Goal: Navigation & Orientation: Find specific page/section

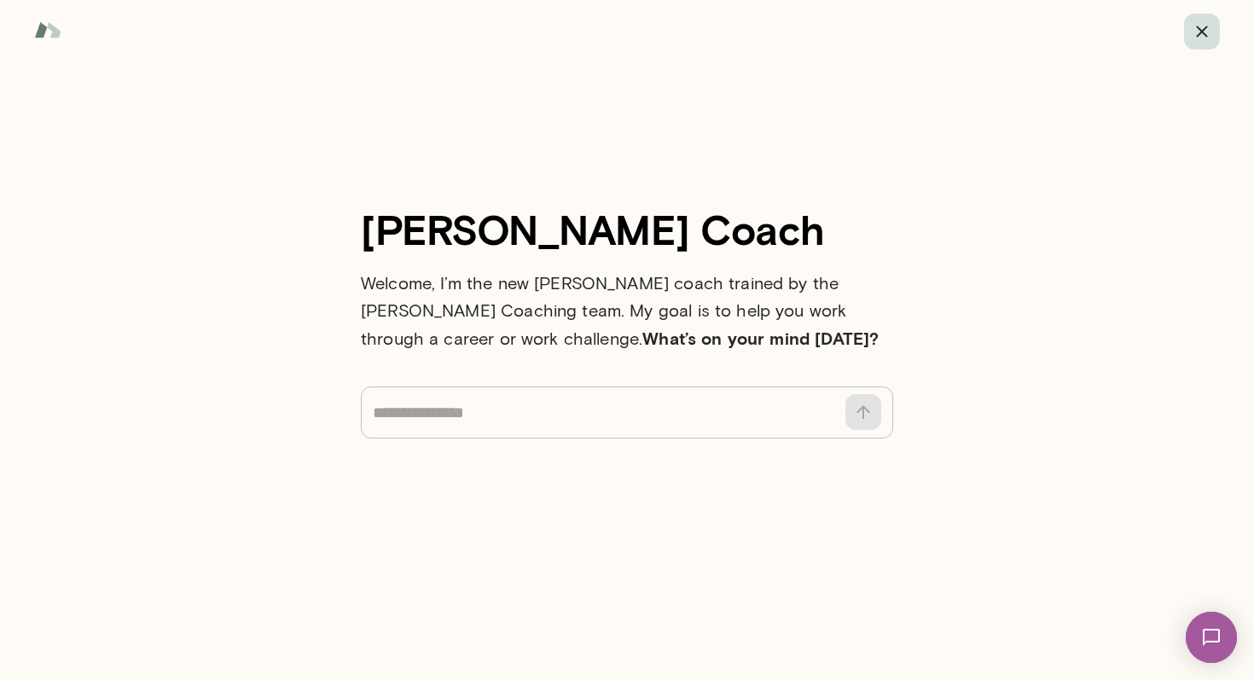
click at [1197, 35] on icon "button" at bounding box center [1201, 31] width 11 height 11
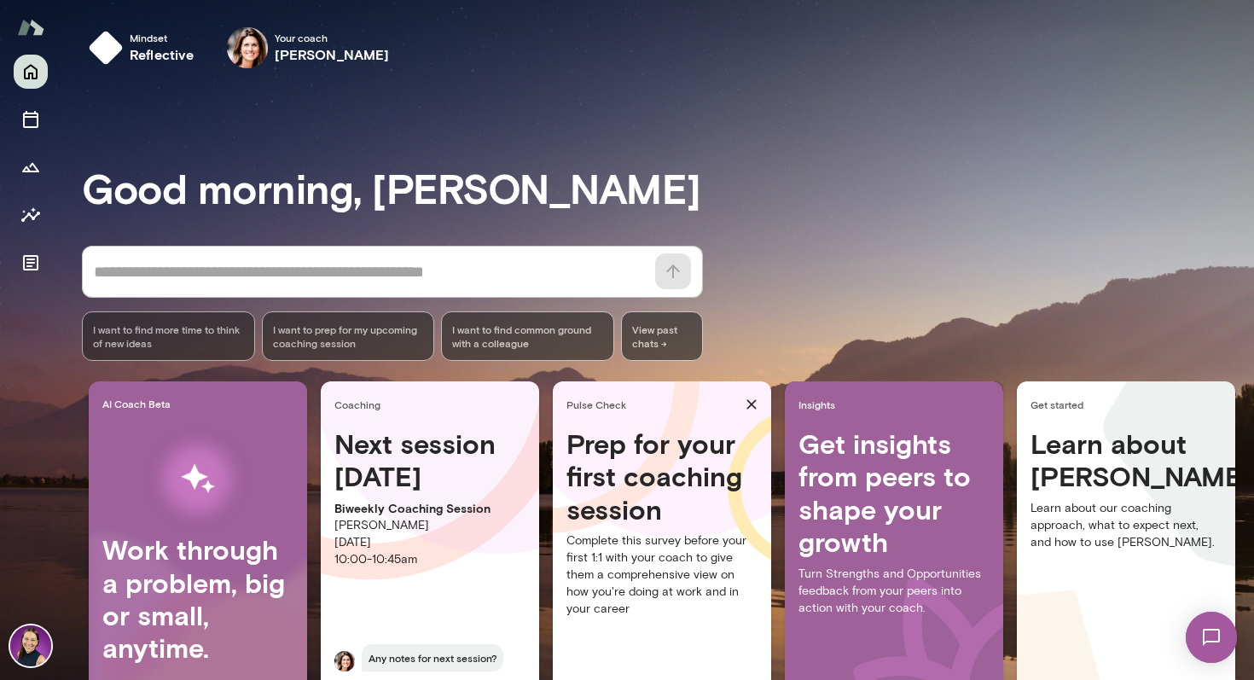
click at [16, 637] on img at bounding box center [30, 645] width 41 height 41
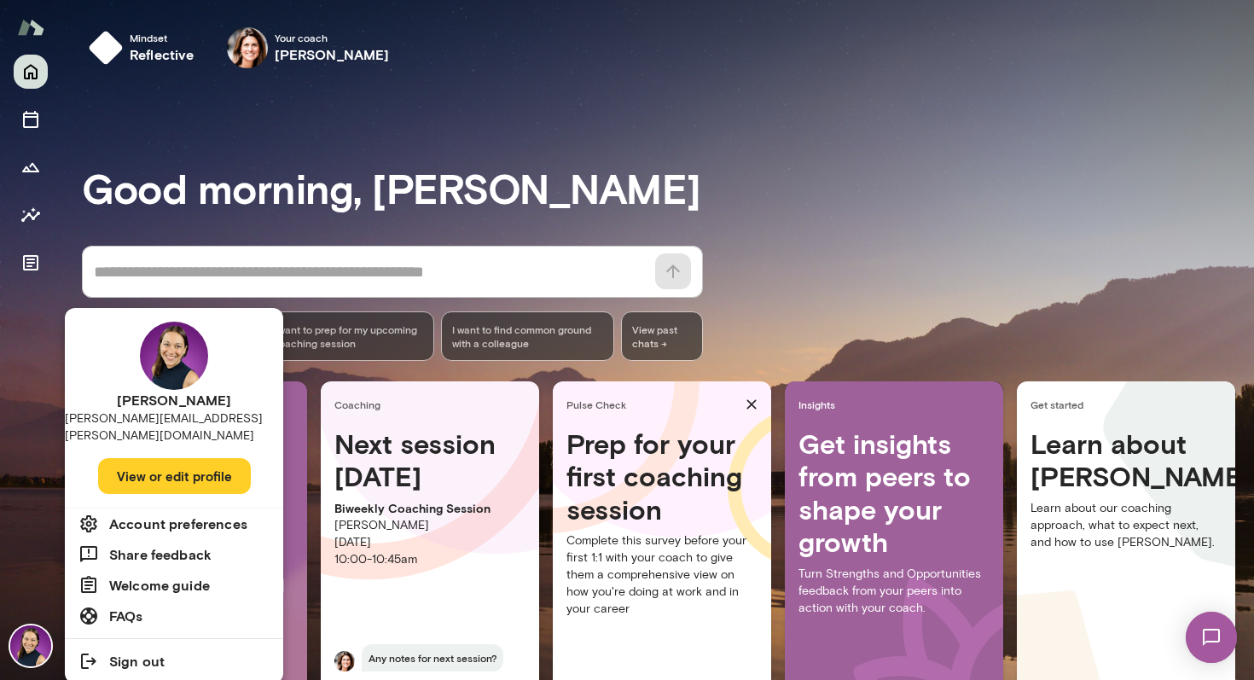
click at [198, 458] on button "View or edit profile" at bounding box center [174, 476] width 153 height 36
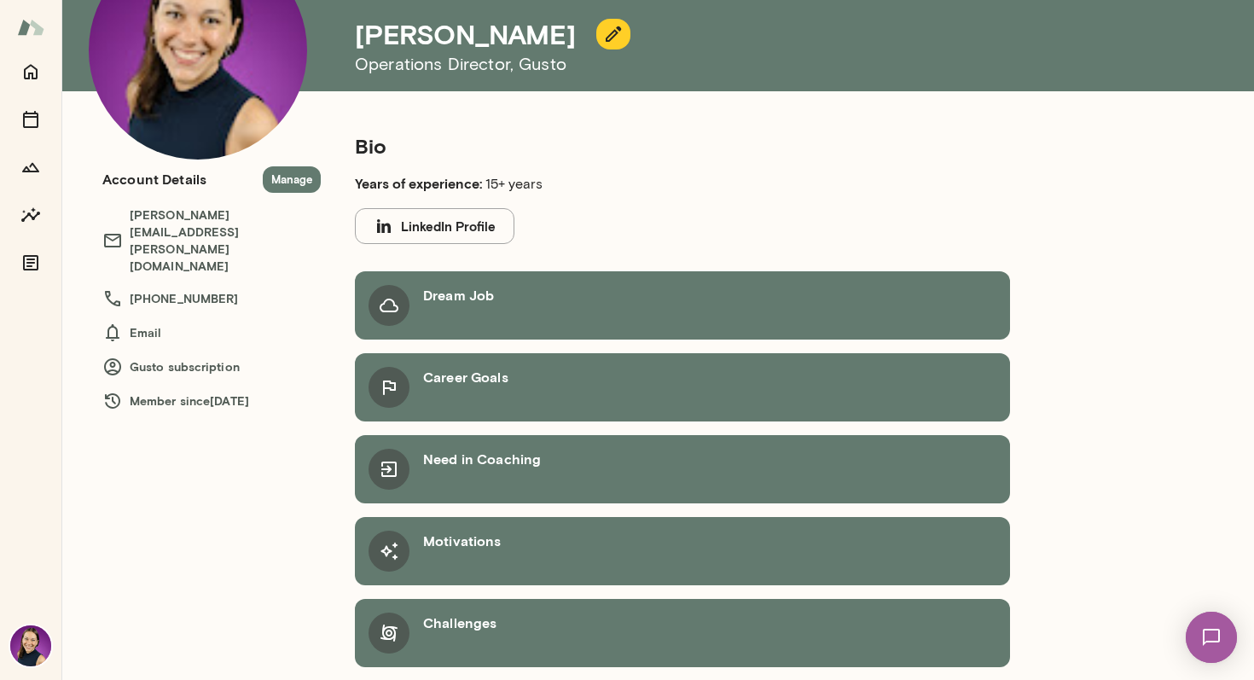
scroll to position [128, 0]
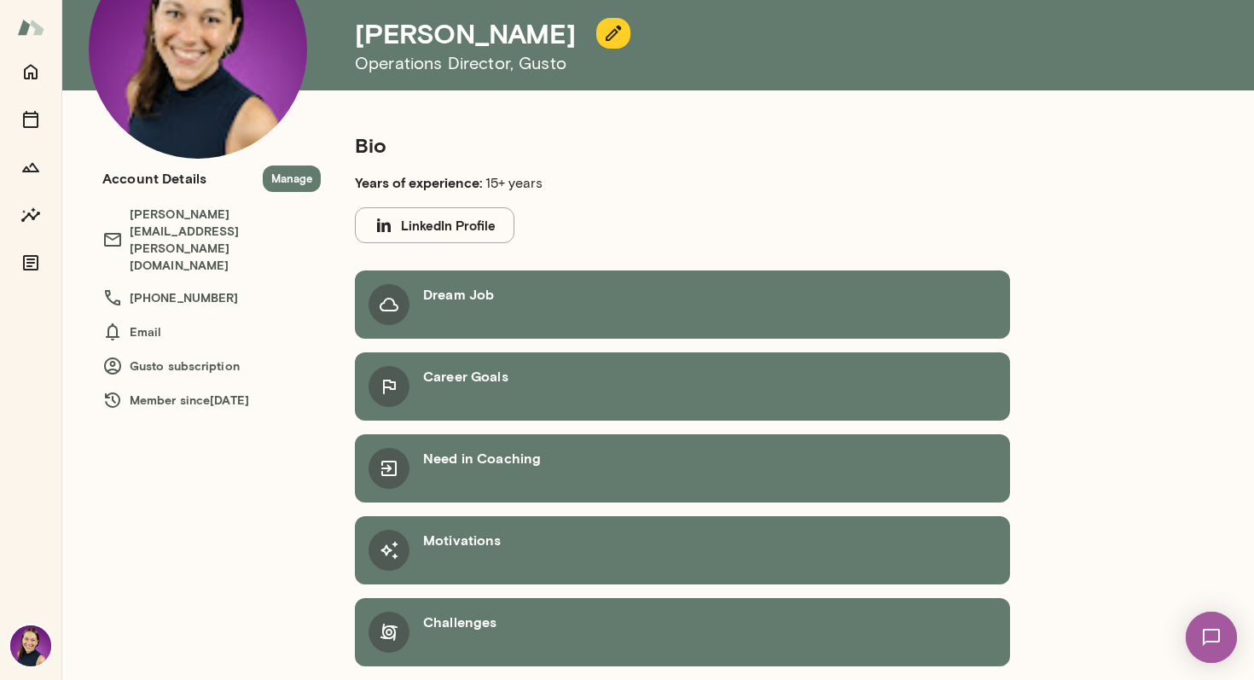
click at [462, 314] on div "Dream Job" at bounding box center [458, 304] width 71 height 41
click at [33, 69] on icon "Home" at bounding box center [30, 71] width 20 height 20
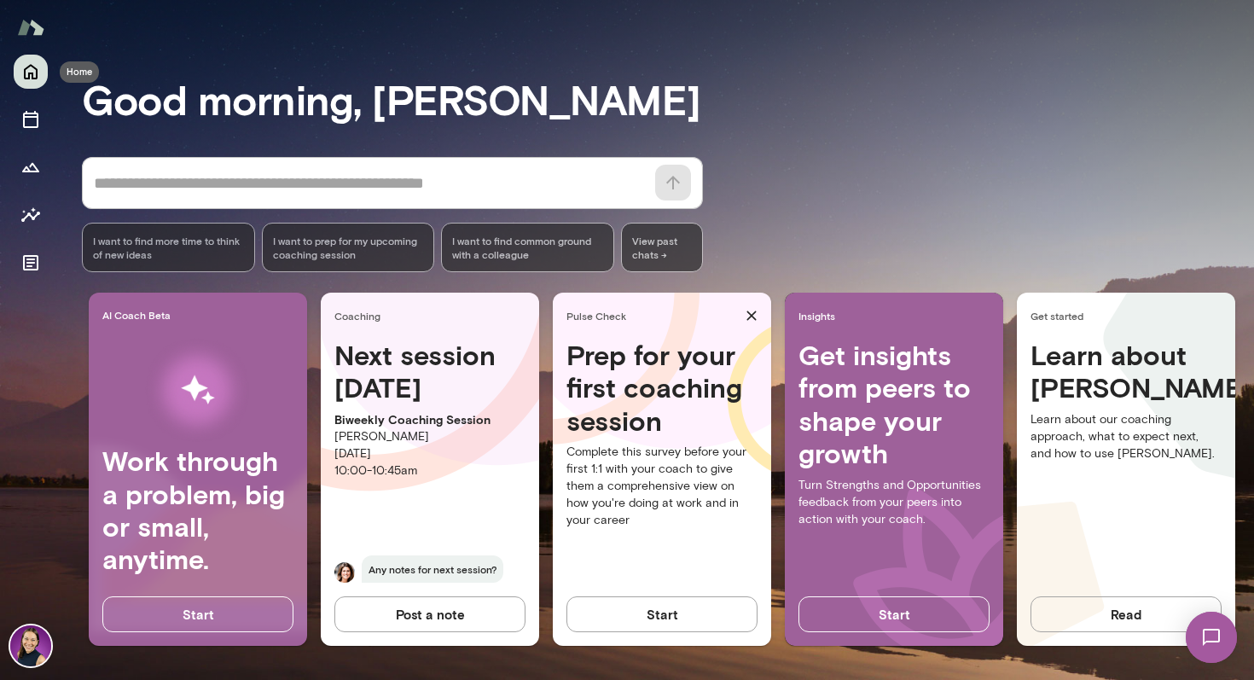
scroll to position [89, 0]
click at [24, 118] on icon "Sessions" at bounding box center [30, 119] width 15 height 17
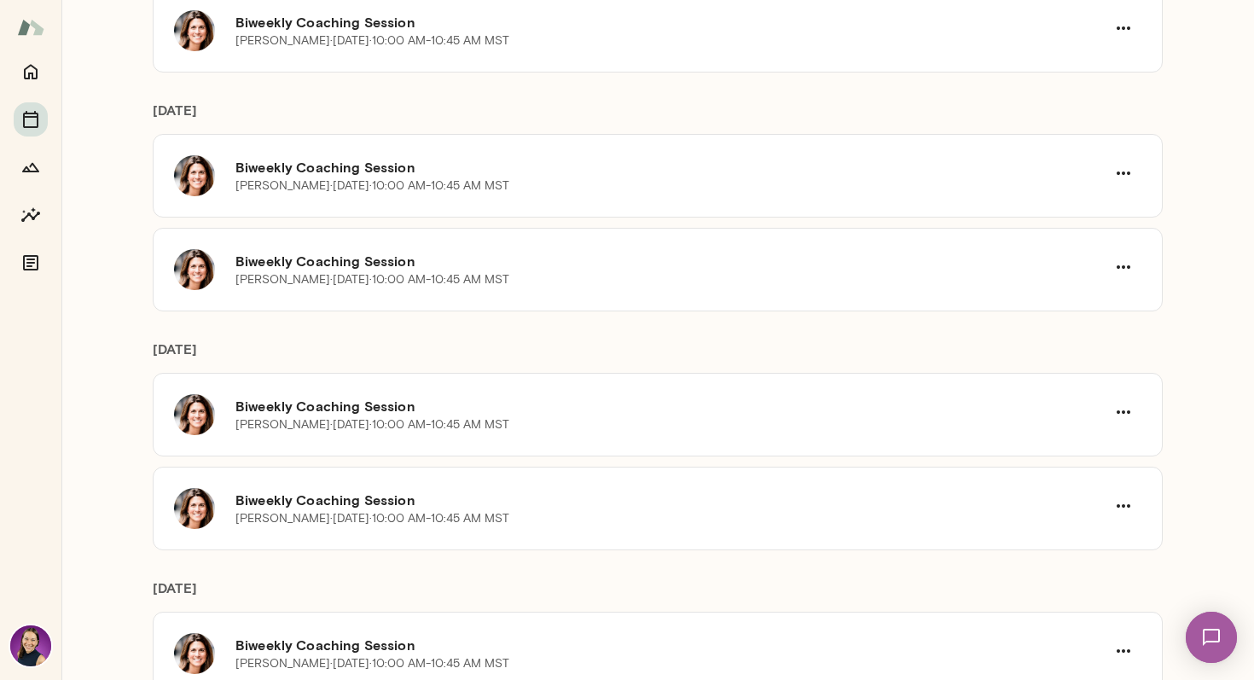
scroll to position [686, 0]
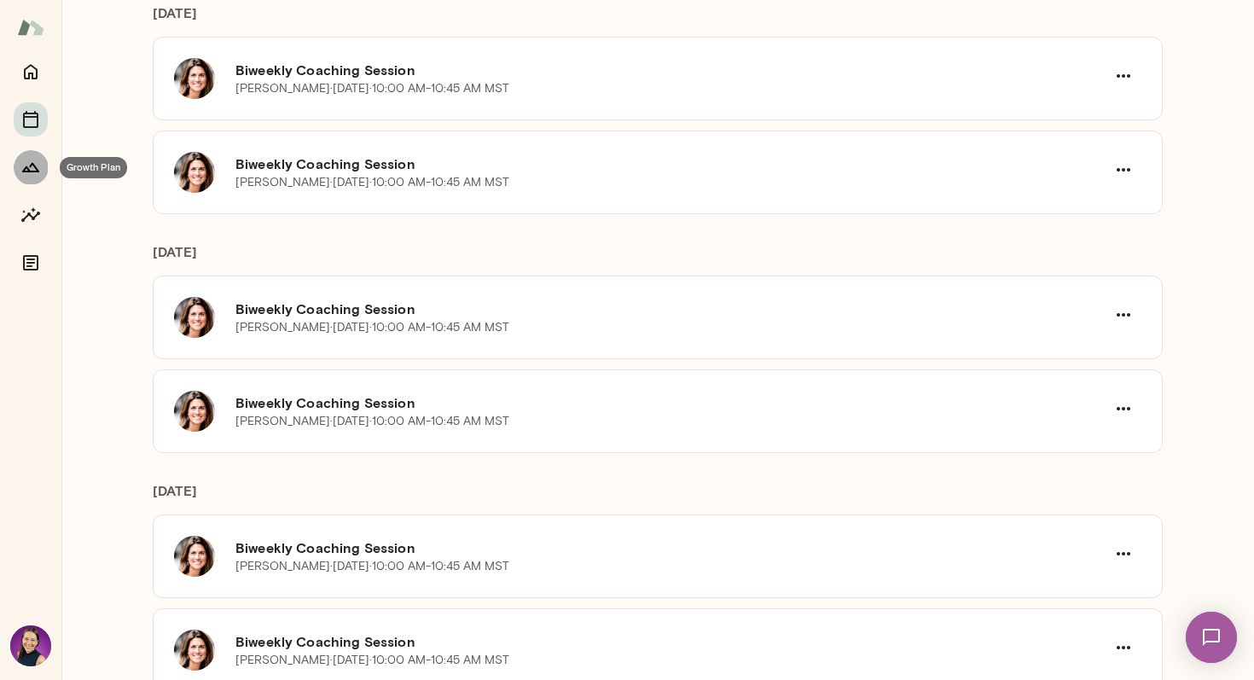
click at [22, 177] on button "Growth Plan" at bounding box center [31, 167] width 34 height 34
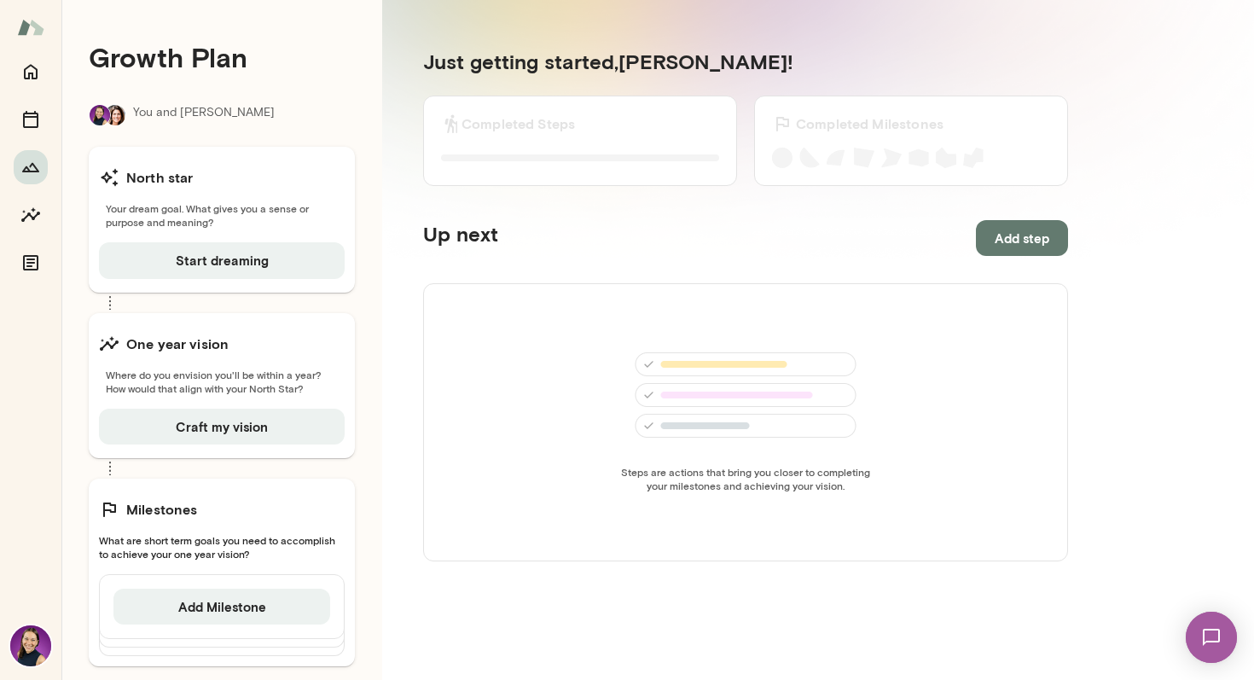
scroll to position [27, 0]
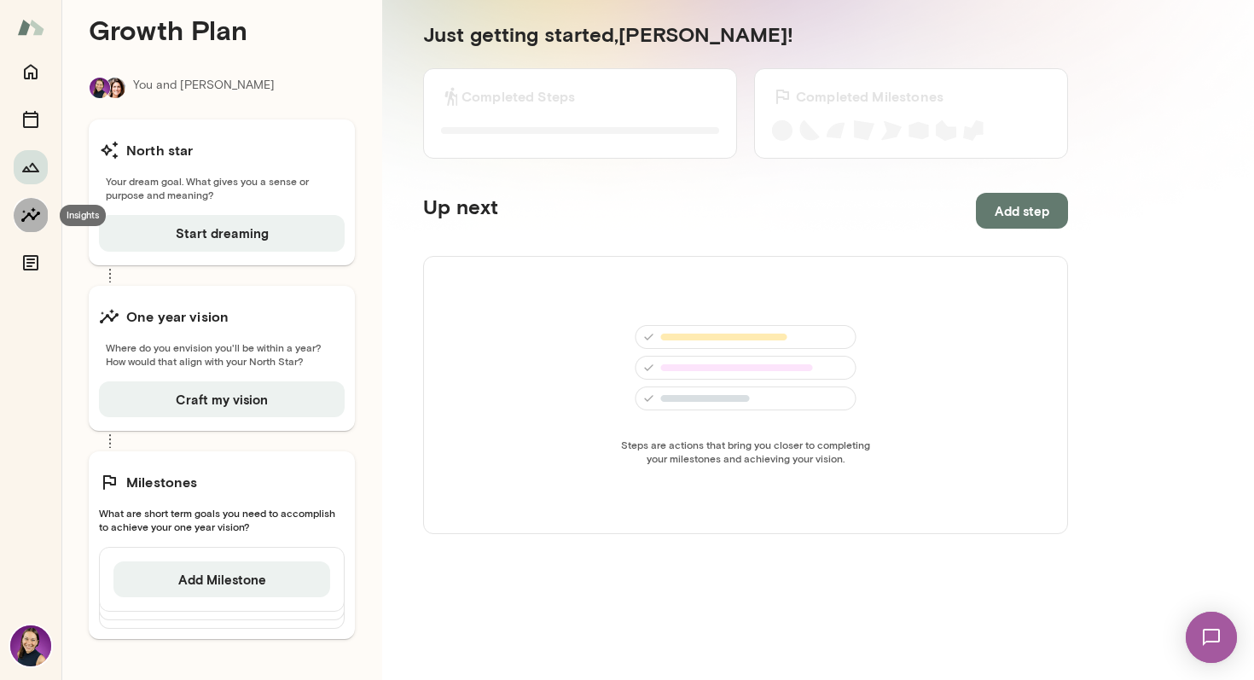
click at [34, 217] on icon "Insights" at bounding box center [30, 214] width 19 height 14
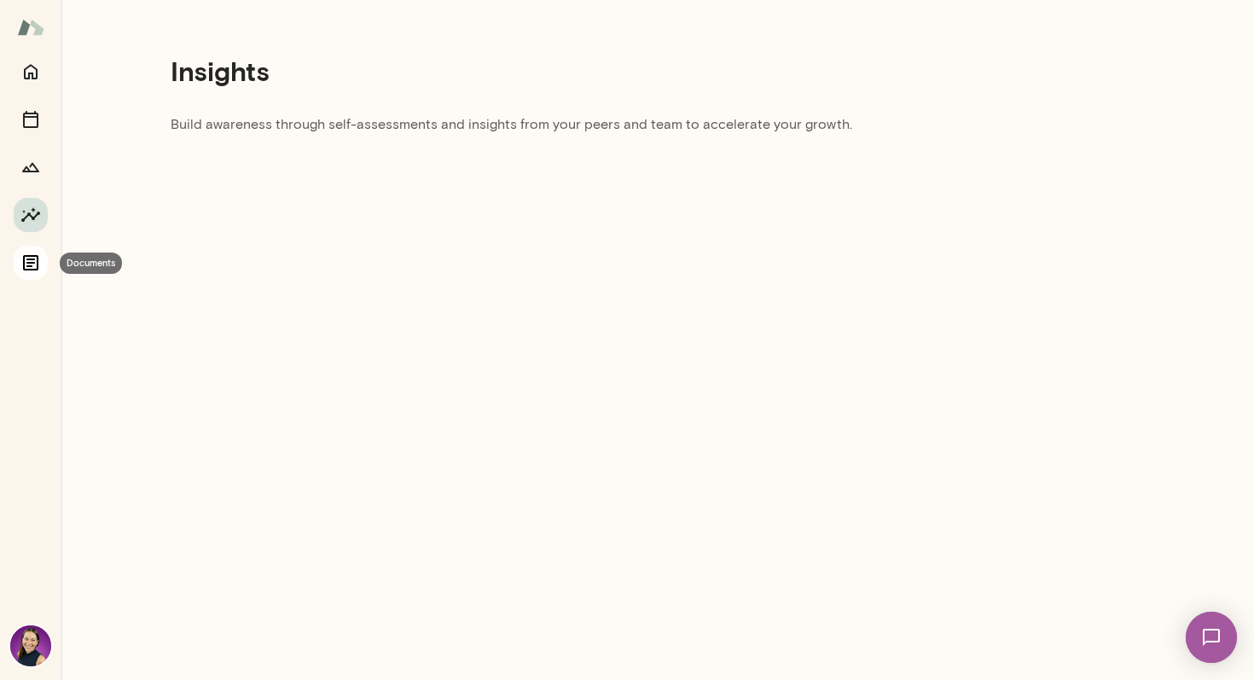
click at [26, 246] on button "Documents" at bounding box center [31, 263] width 34 height 34
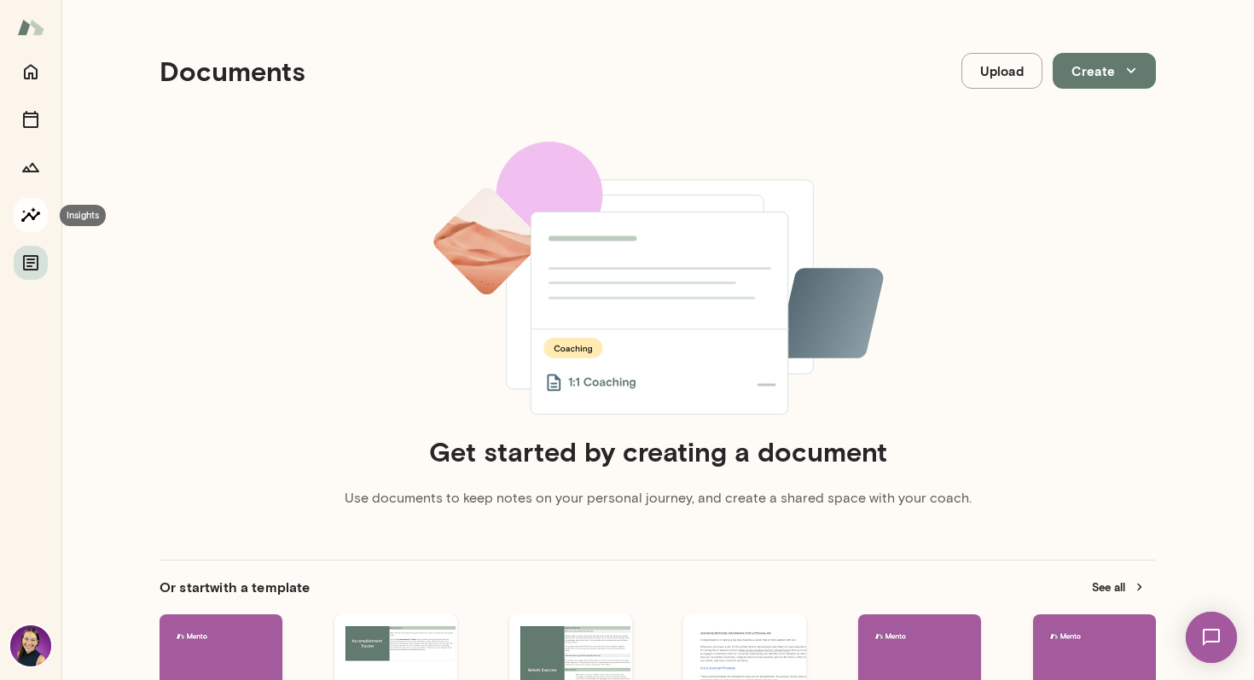
click at [21, 223] on icon "Insights" at bounding box center [30, 215] width 20 height 20
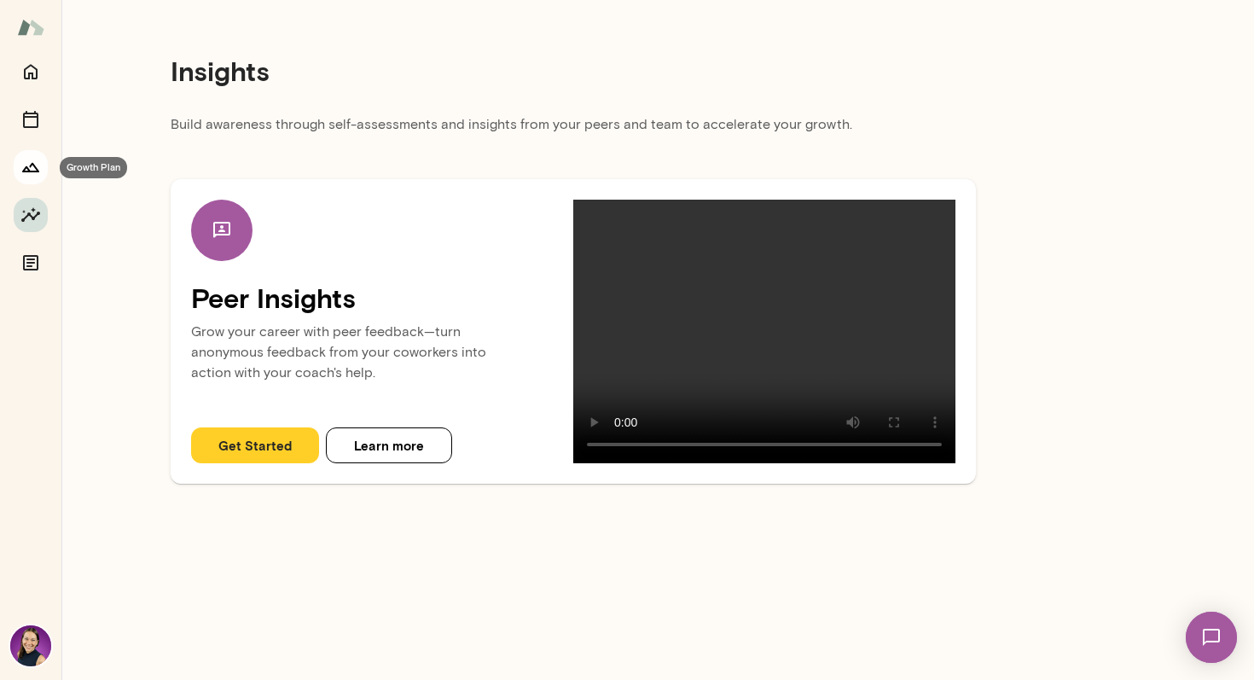
click at [17, 169] on button "Growth Plan" at bounding box center [31, 167] width 34 height 34
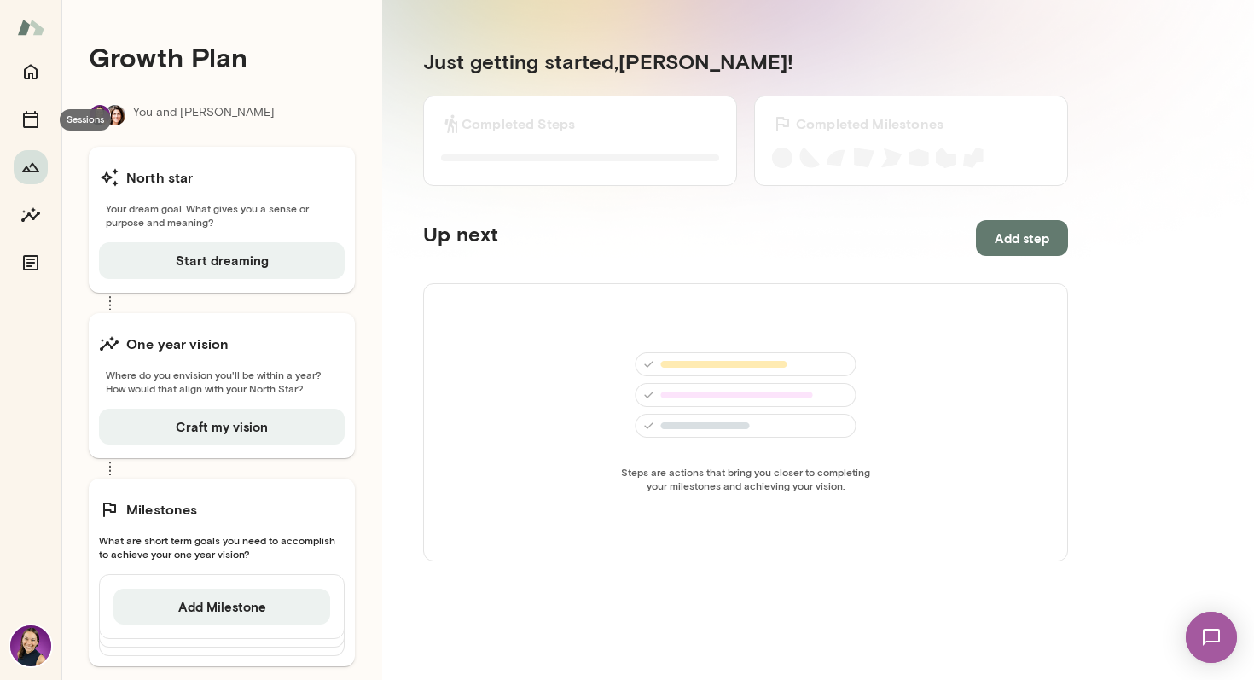
click at [33, 115] on icon "Sessions" at bounding box center [30, 119] width 20 height 20
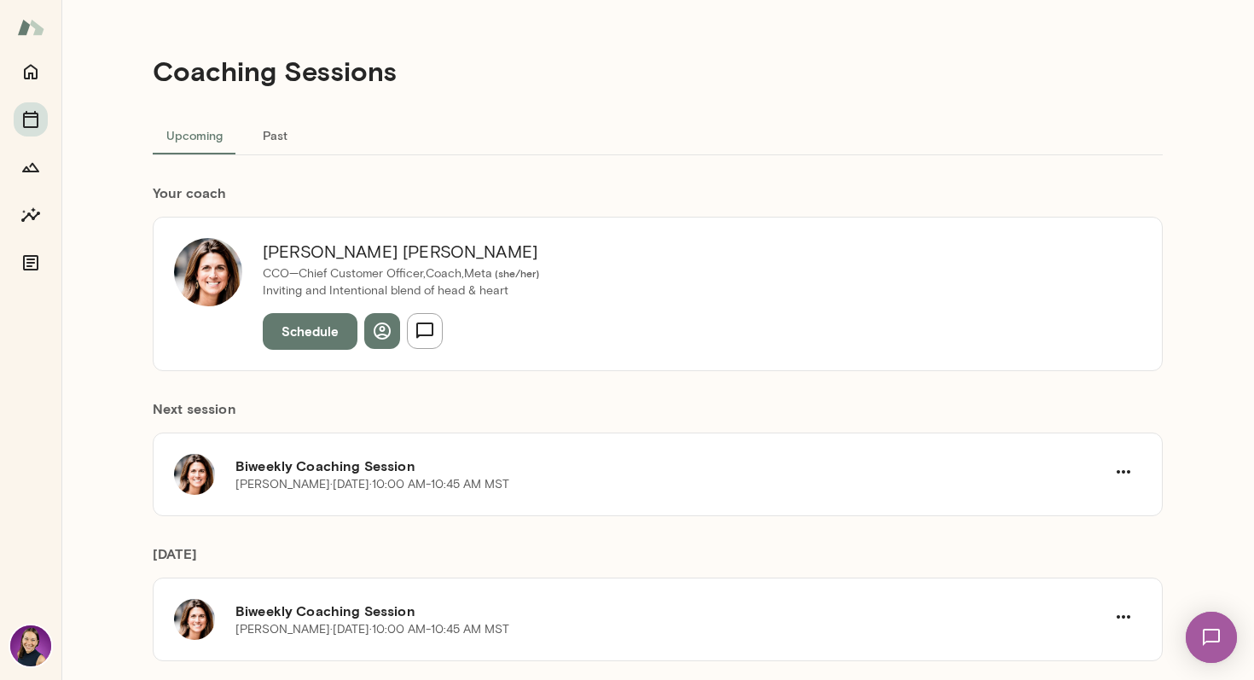
click at [23, 18] on img at bounding box center [30, 27] width 27 height 32
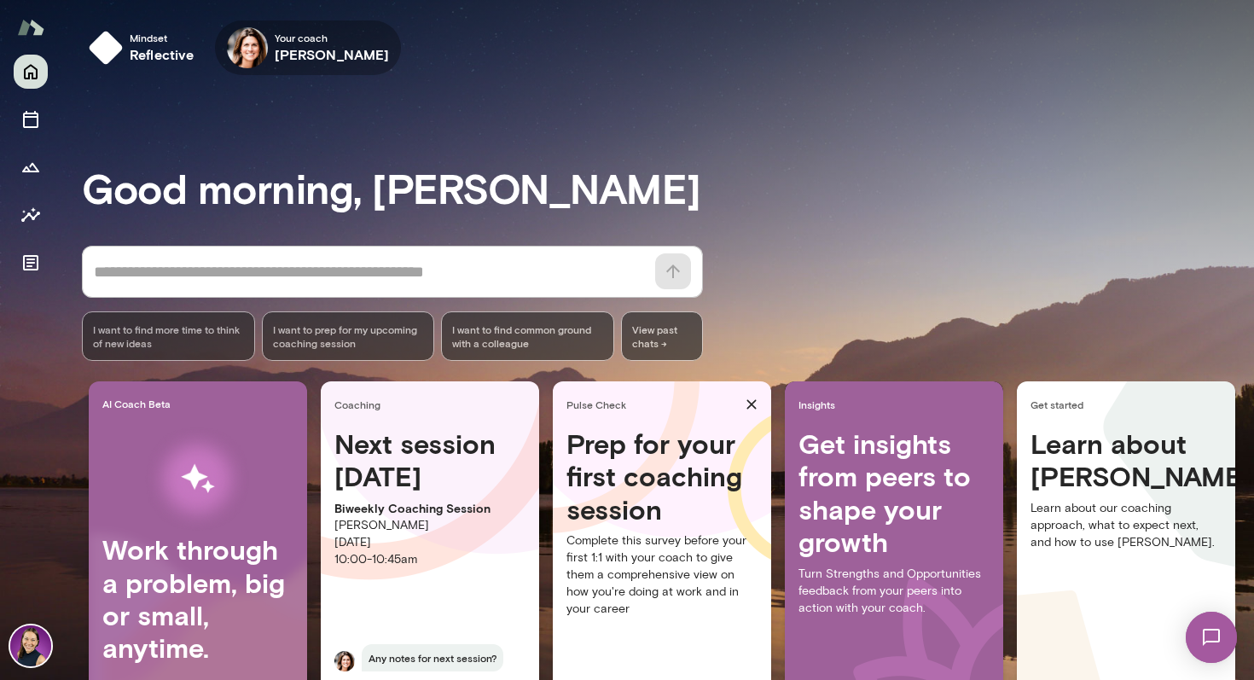
click at [340, 61] on h6 "[PERSON_NAME]" at bounding box center [332, 54] width 115 height 20
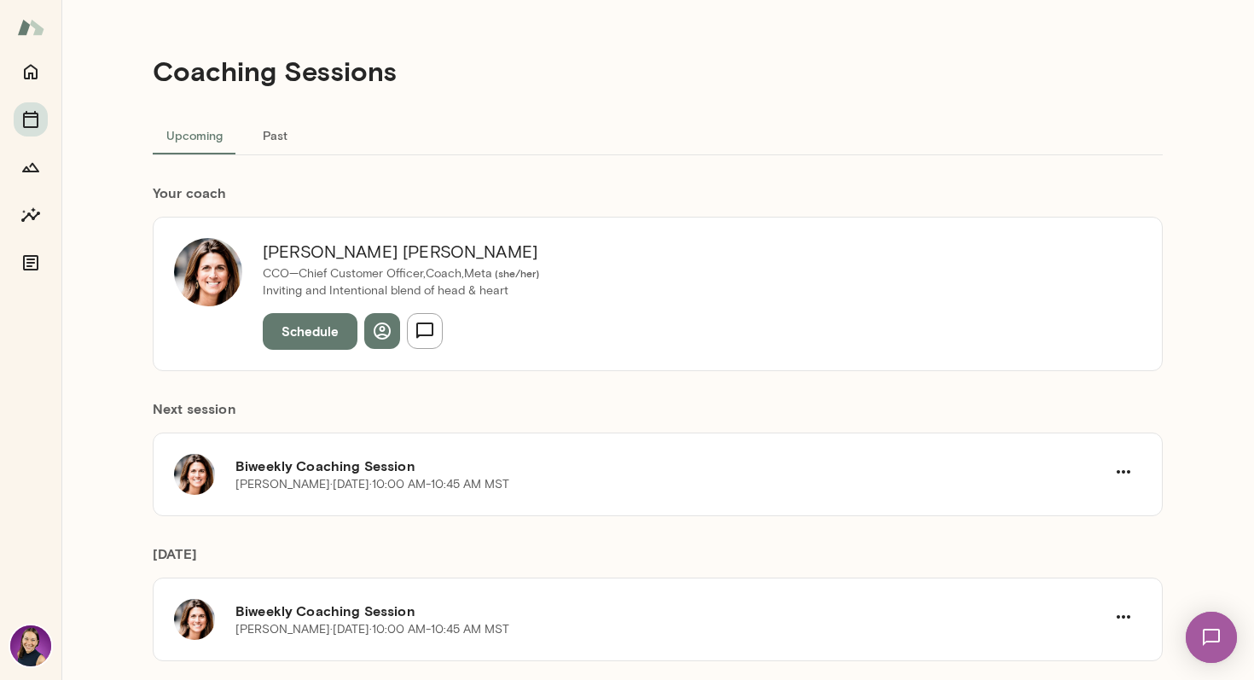
click at [57, 14] on div at bounding box center [30, 27] width 61 height 55
click at [41, 26] on img at bounding box center [30, 27] width 27 height 32
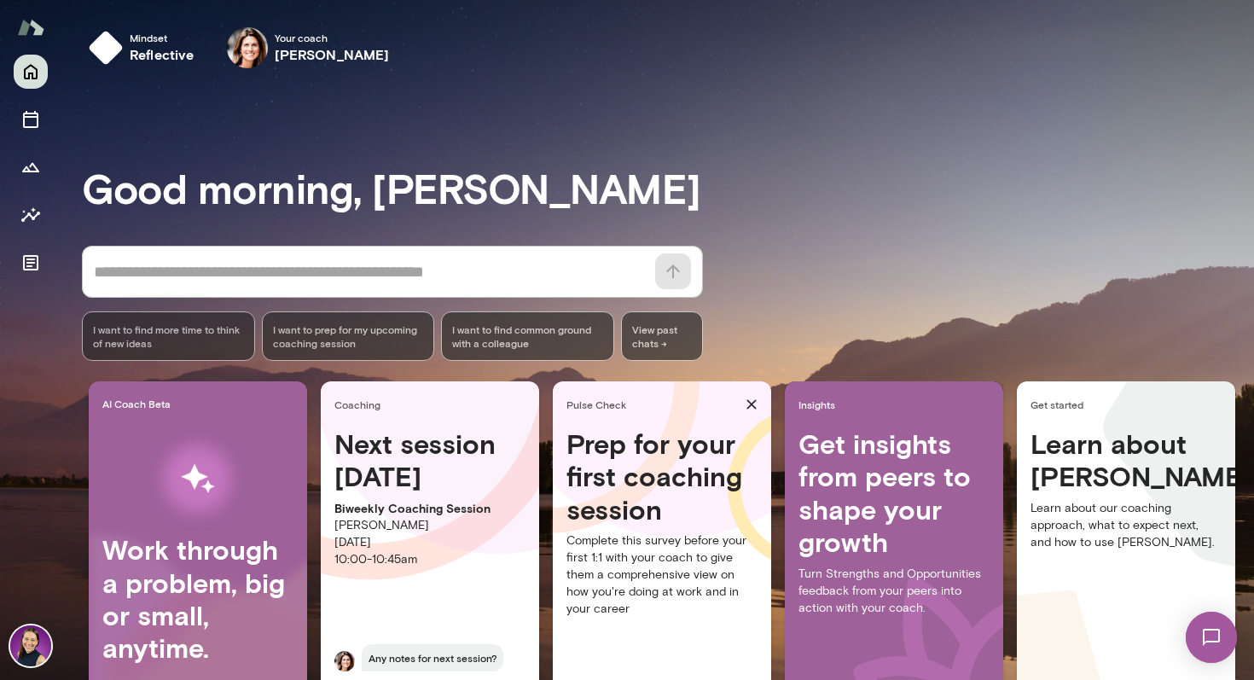
click at [26, 649] on img at bounding box center [30, 645] width 41 height 41
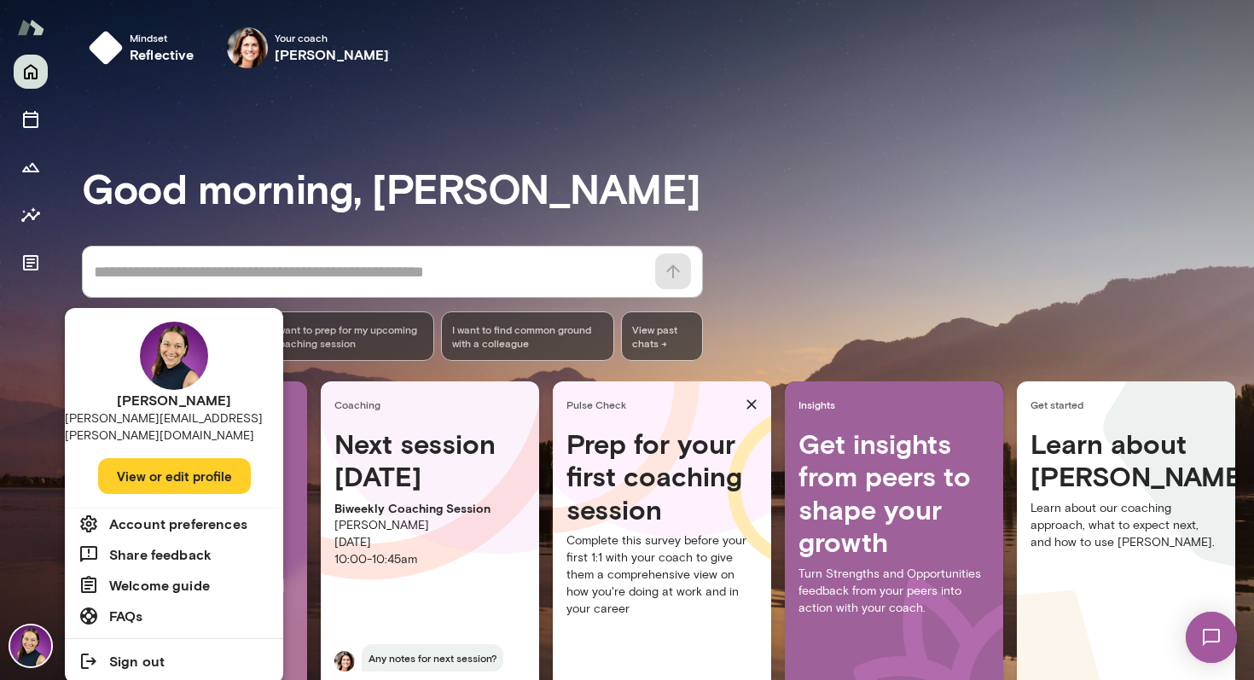
click at [144, 462] on button "View or edit profile" at bounding box center [174, 476] width 153 height 36
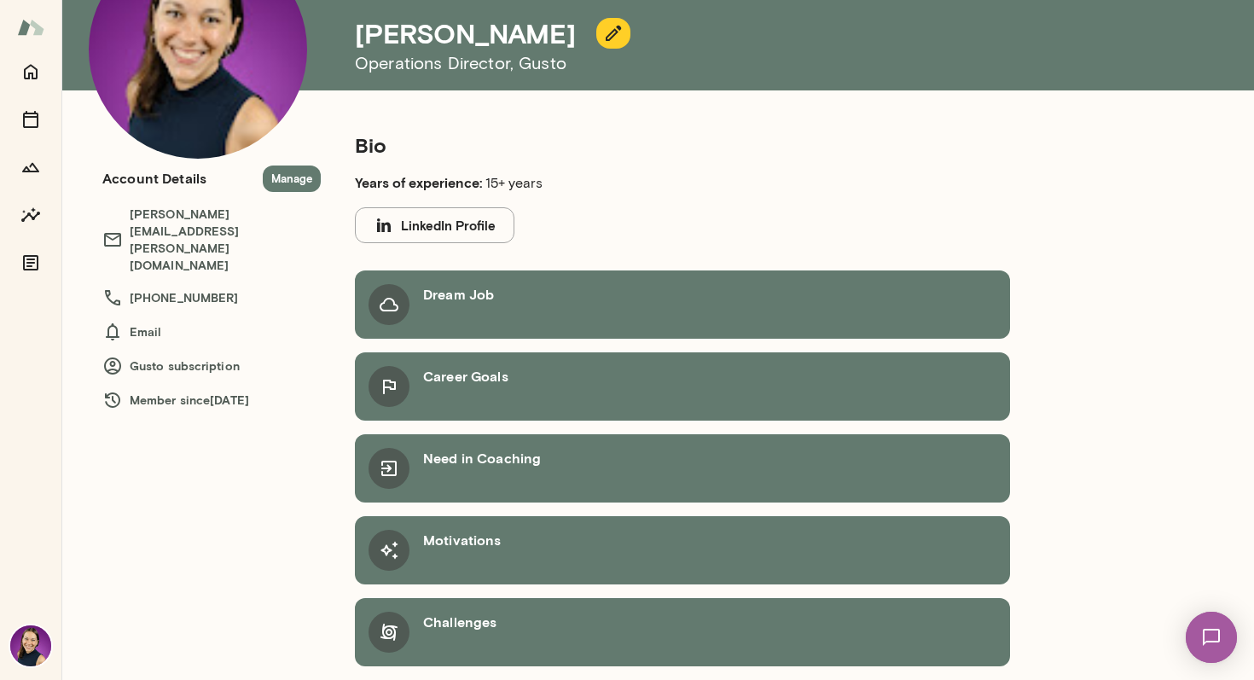
scroll to position [127, 0]
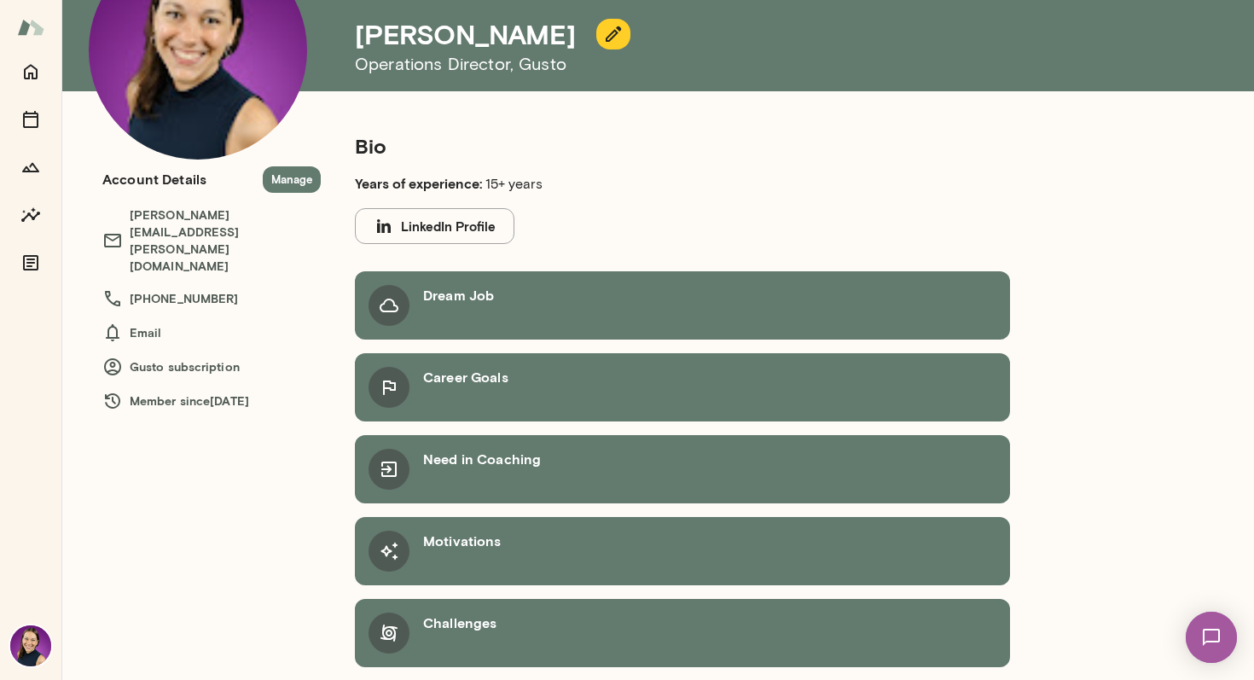
click at [397, 629] on icon at bounding box center [389, 633] width 20 height 20
click at [12, 651] on img at bounding box center [30, 645] width 41 height 41
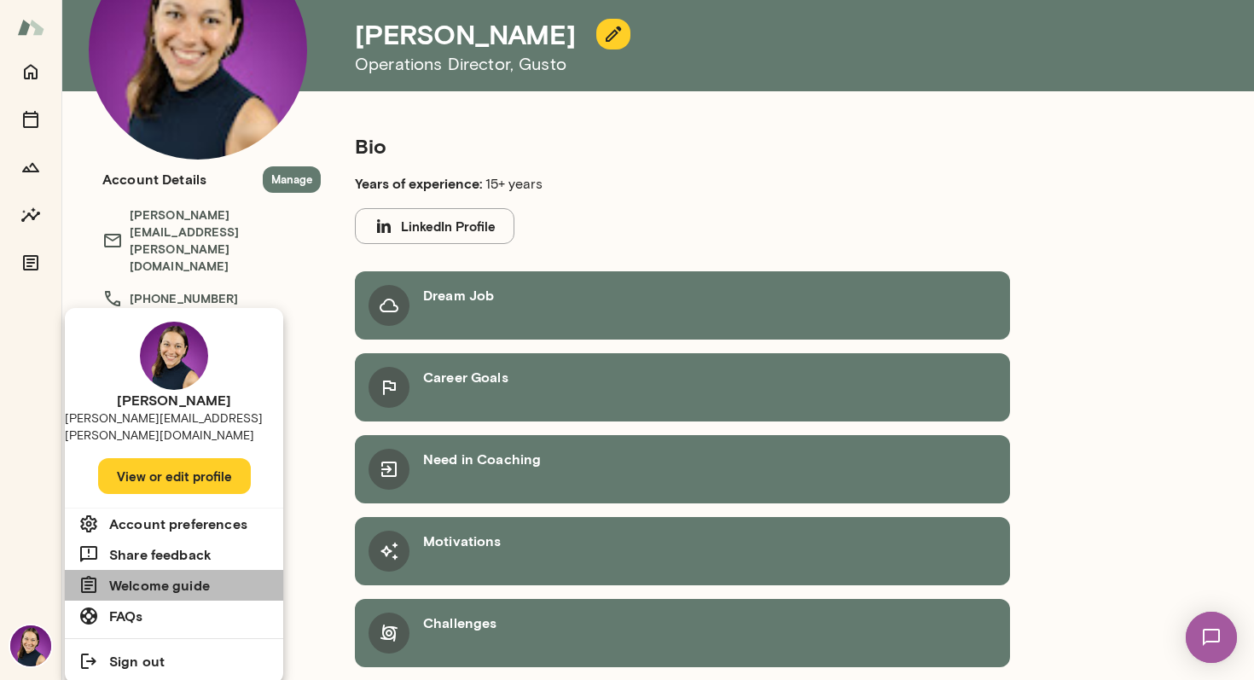
click at [159, 575] on h6 "Welcome guide" at bounding box center [159, 585] width 101 height 20
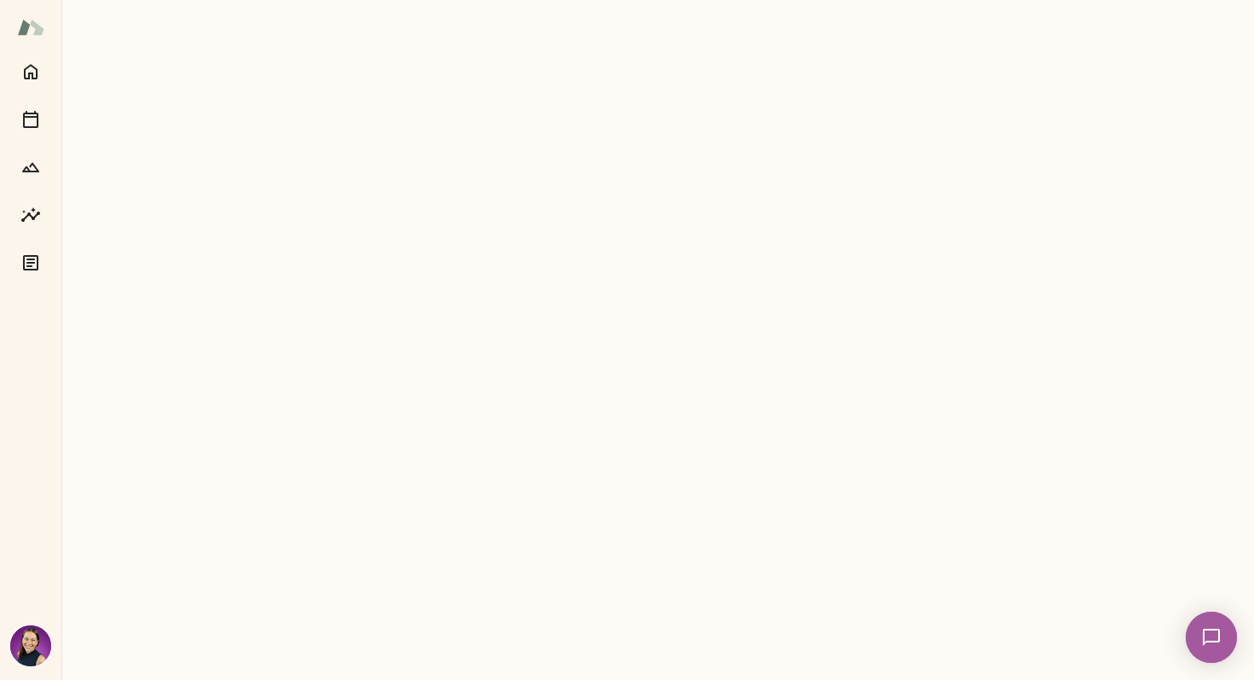
click at [30, 652] on img at bounding box center [30, 645] width 41 height 41
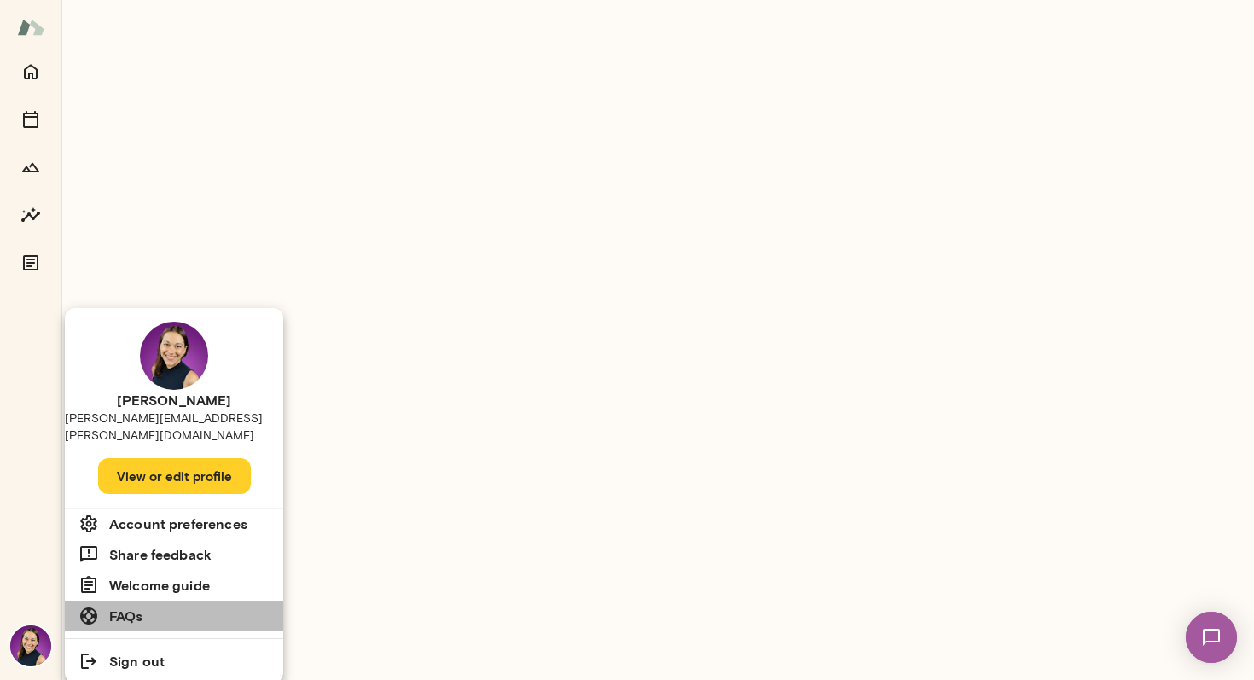
click at [109, 606] on h6 "FAQs" at bounding box center [126, 616] width 34 height 20
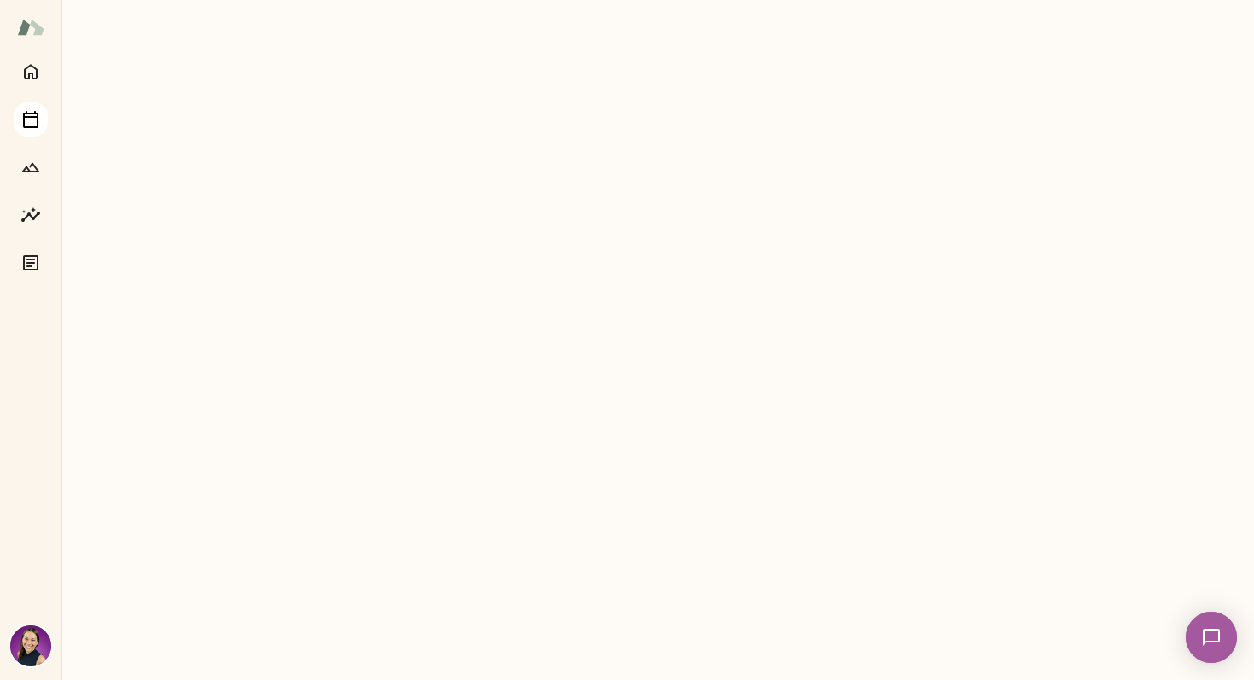
click at [38, 123] on icon "Sessions" at bounding box center [30, 119] width 15 height 17
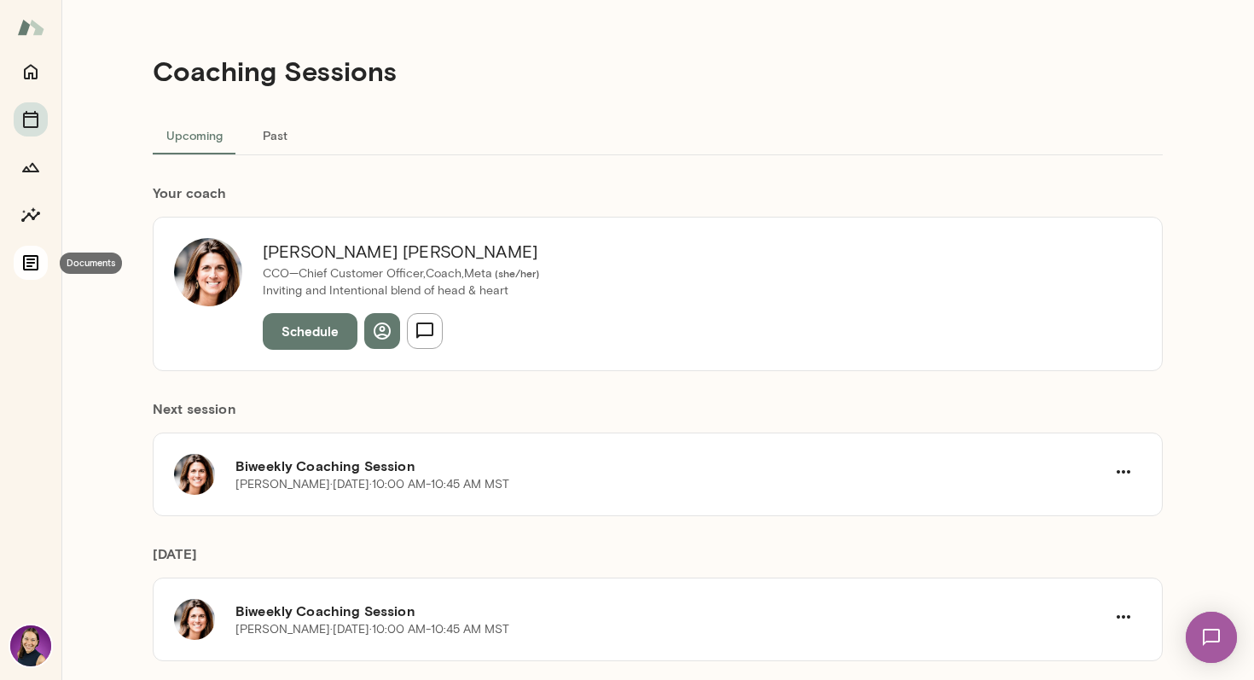
click at [32, 261] on icon "Documents" at bounding box center [30, 262] width 20 height 20
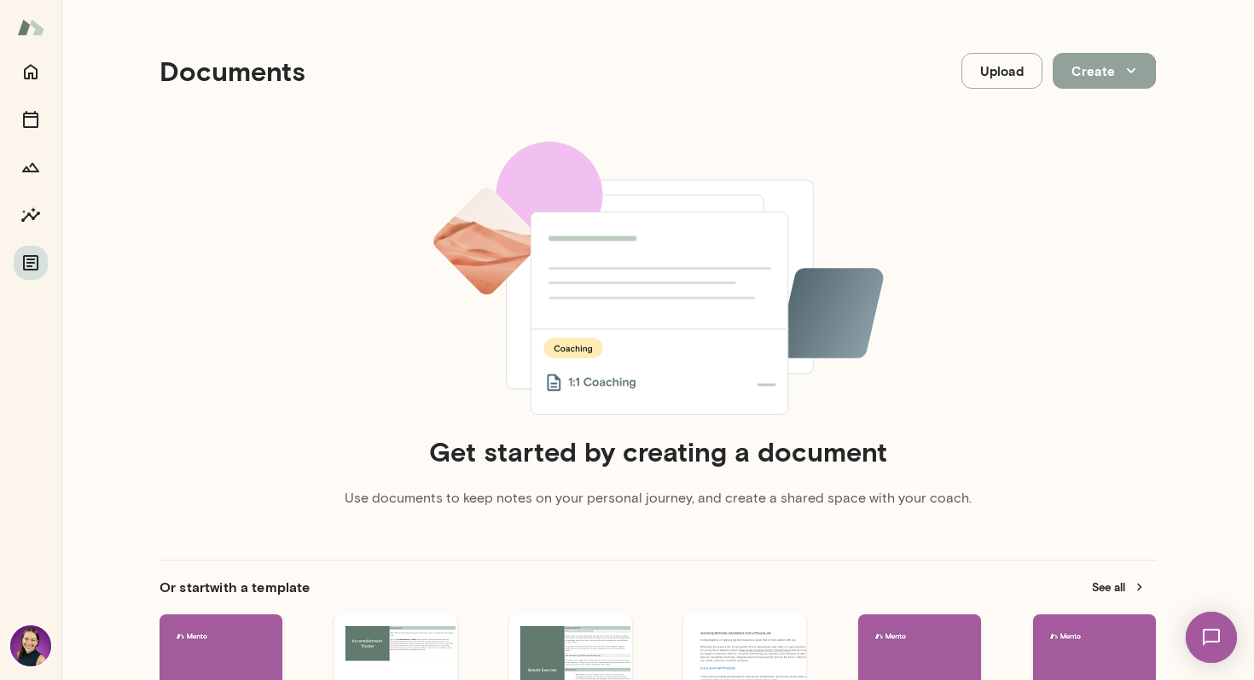
click at [1084, 71] on button "Create" at bounding box center [1103, 71] width 103 height 36
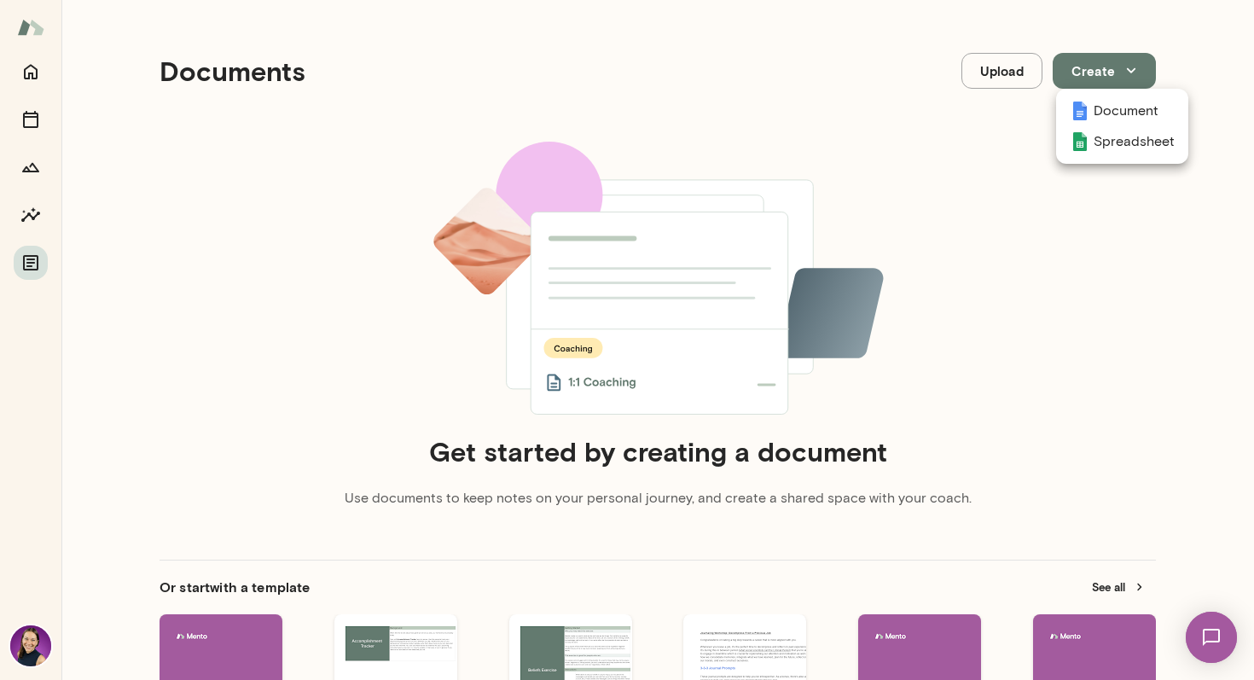
click at [980, 165] on div at bounding box center [627, 340] width 1254 height 680
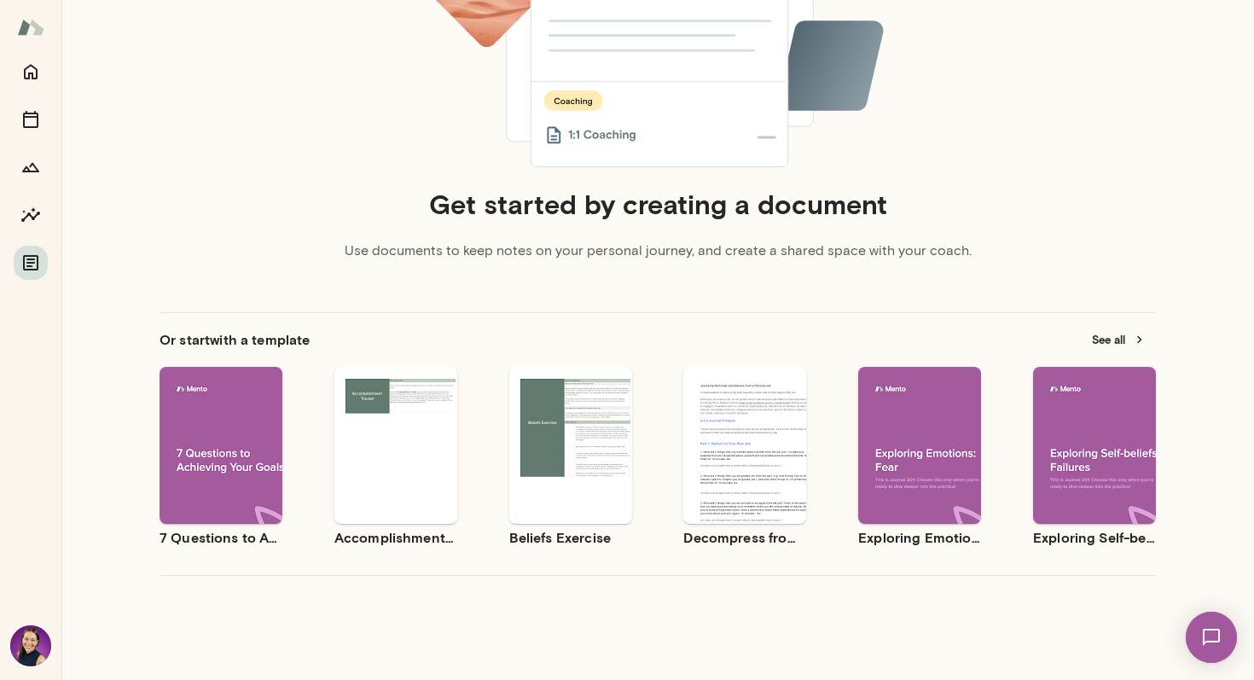
scroll to position [252, 0]
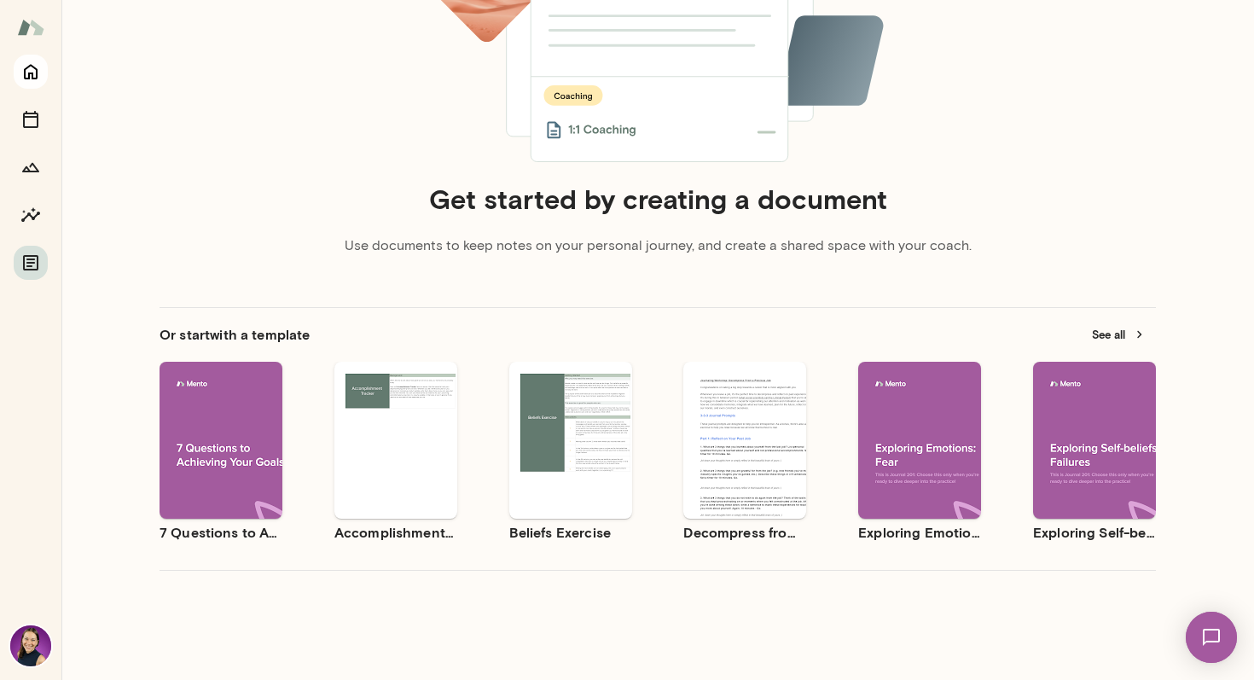
click at [31, 69] on icon "Home" at bounding box center [30, 71] width 20 height 20
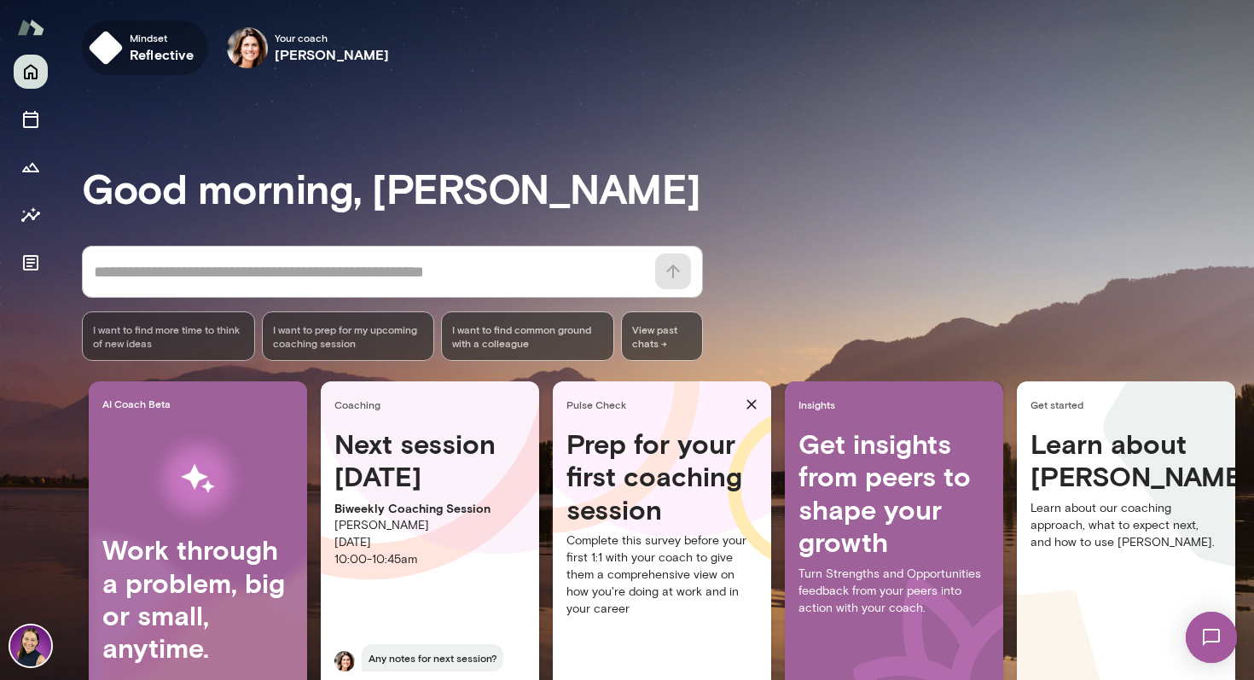
click at [165, 44] on h6 "reflective" at bounding box center [162, 54] width 65 height 20
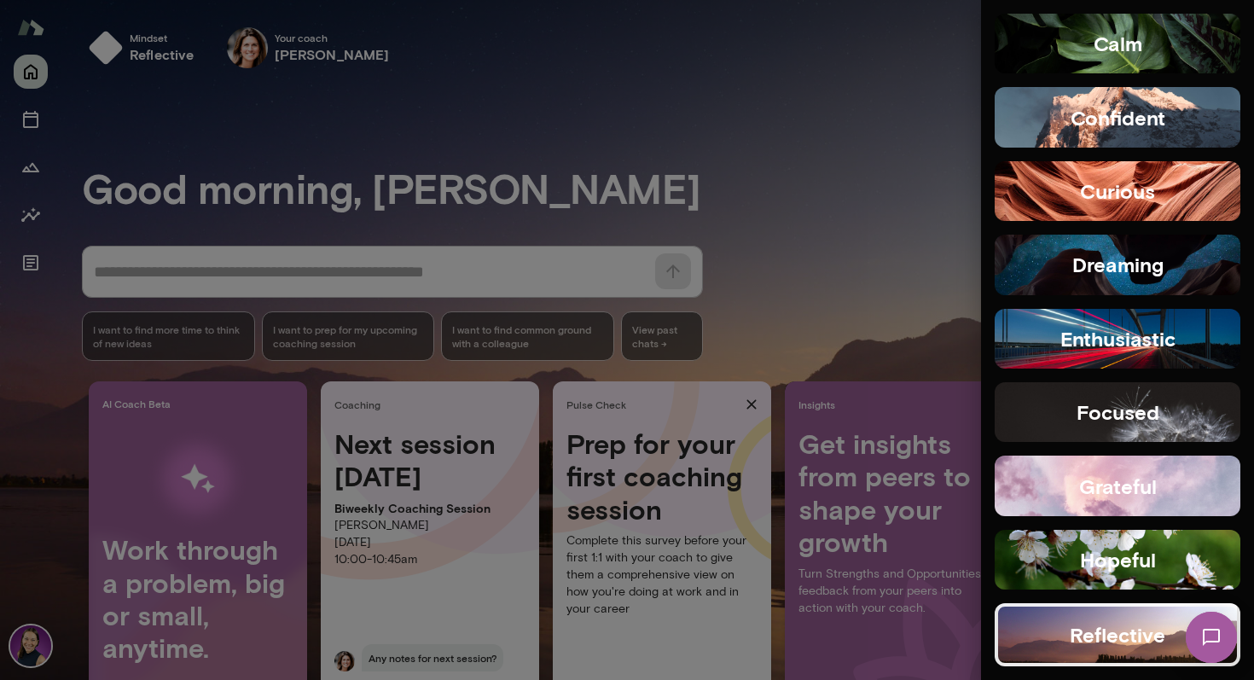
click at [363, 69] on div at bounding box center [627, 340] width 1254 height 680
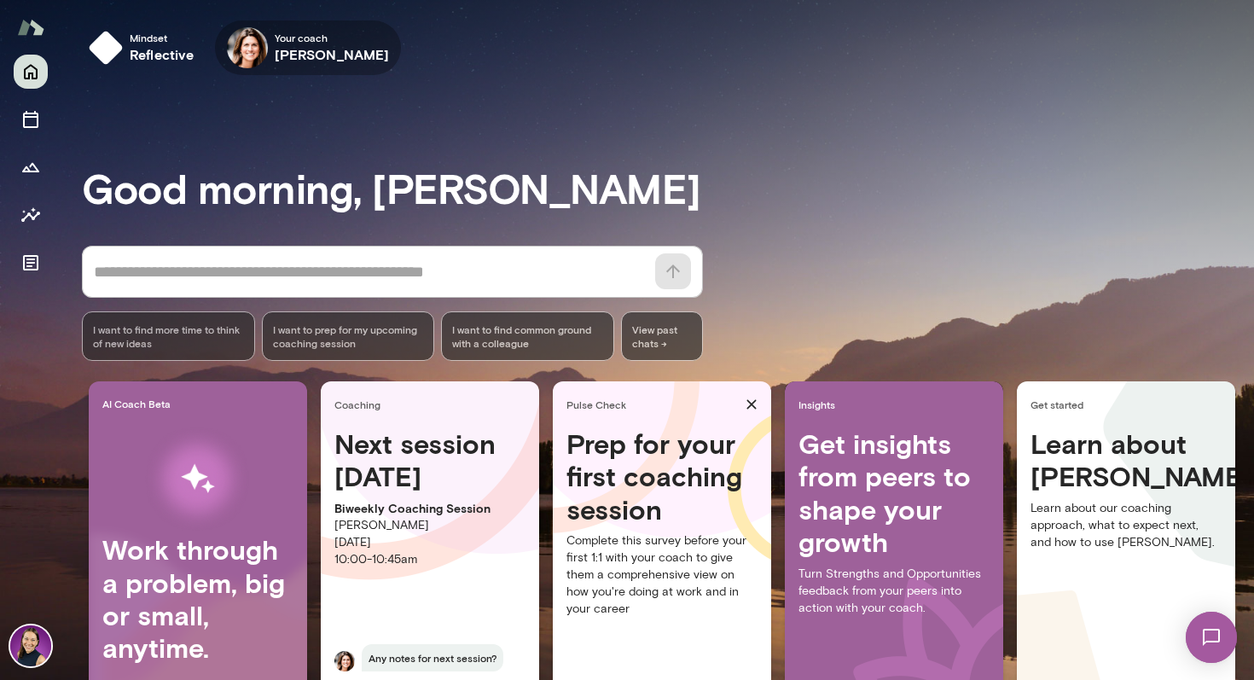
click at [345, 52] on h6 "[PERSON_NAME]" at bounding box center [332, 54] width 115 height 20
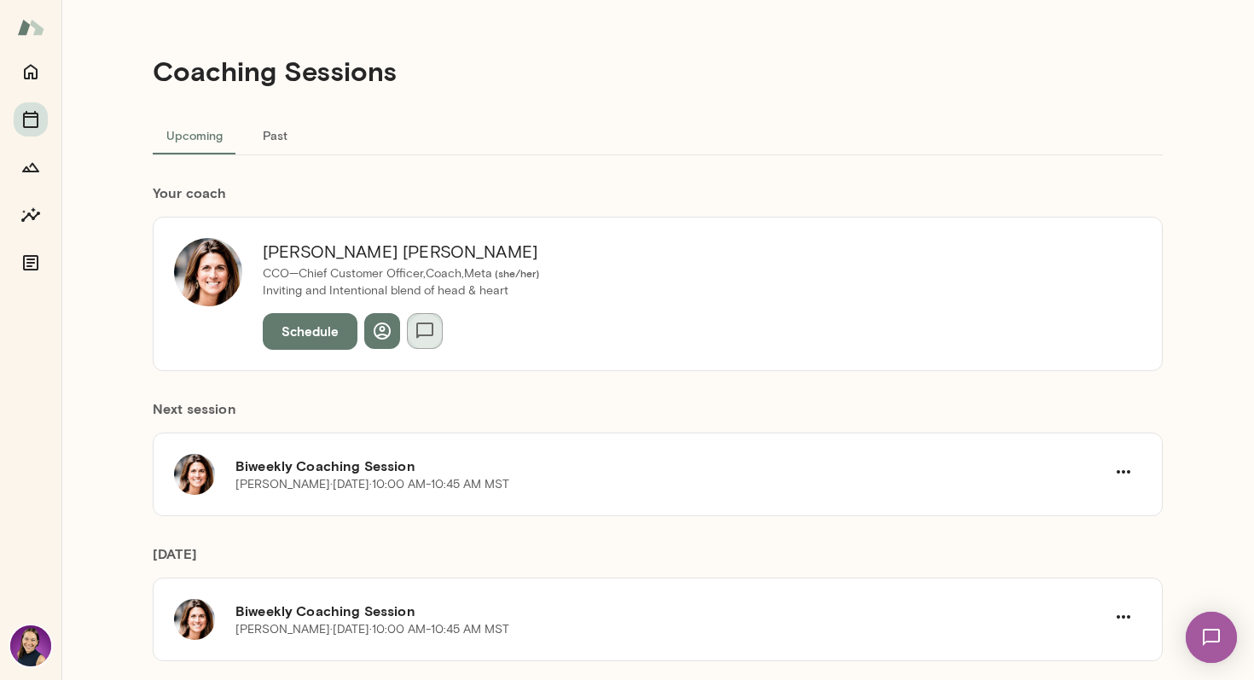
click at [427, 318] on button "button" at bounding box center [425, 331] width 36 height 36
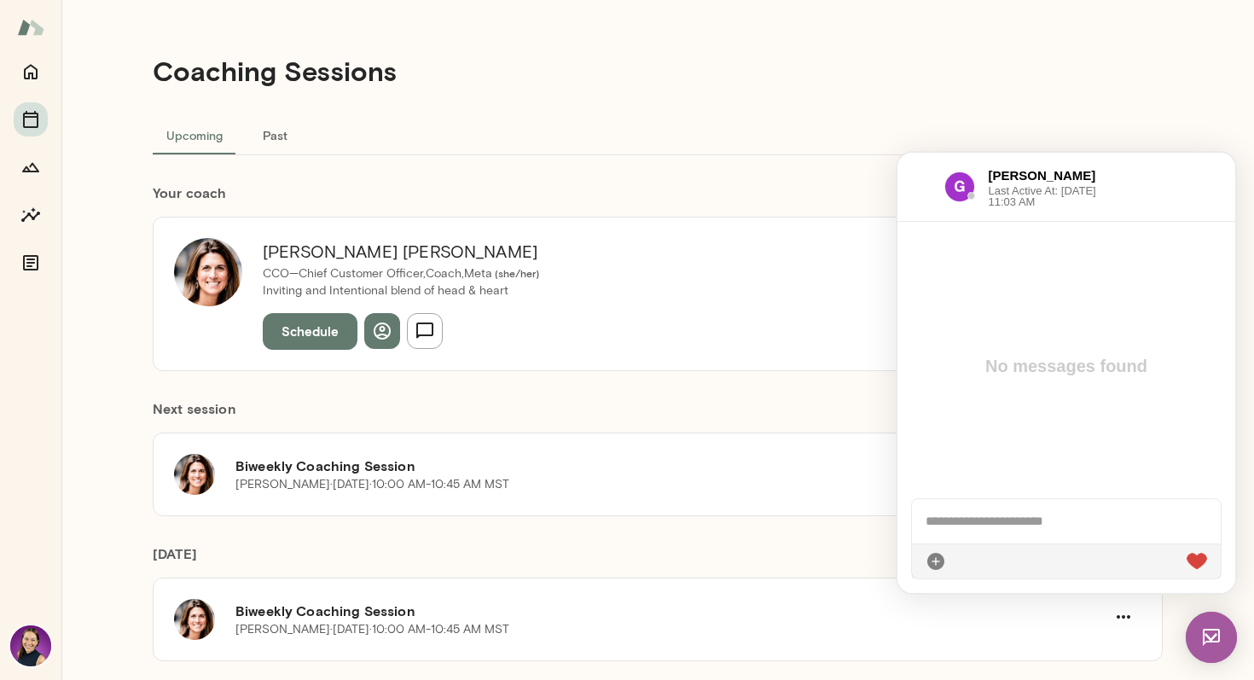
click at [1168, 78] on div "Coaching Sessions Upcoming Past Your coach [PERSON_NAME] CCO—Chief Customer Off…" at bounding box center [657, 340] width 1023 height 680
click at [429, 330] on icon "button" at bounding box center [424, 331] width 20 height 20
click at [18, 78] on button "Home" at bounding box center [31, 72] width 34 height 34
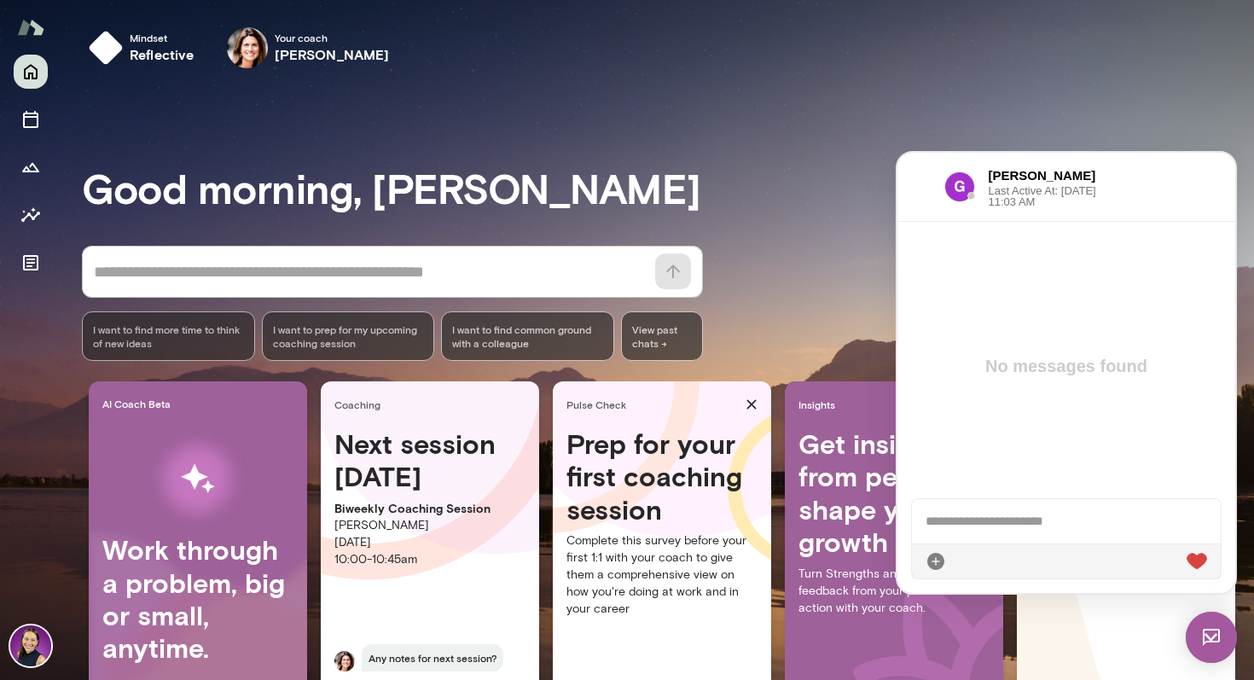
click at [930, 178] on div at bounding box center [921, 187] width 20 height 20
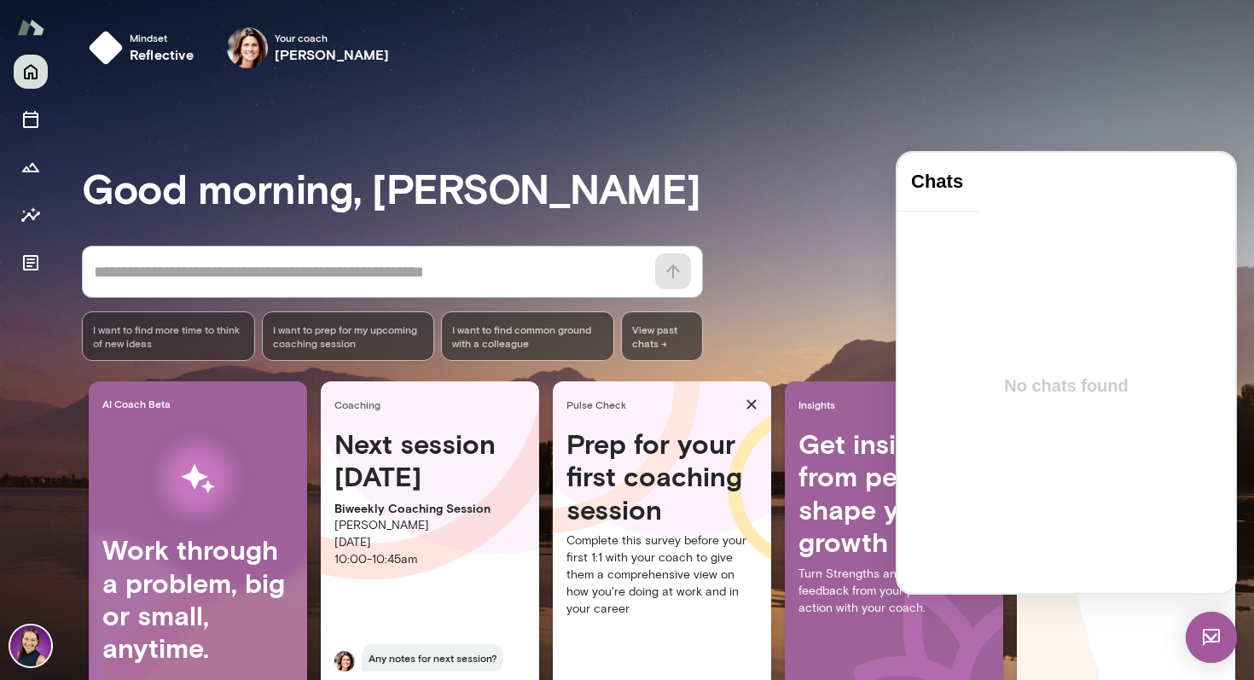
click at [912, 188] on h4 "Chats" at bounding box center [938, 182] width 54 height 22
click at [971, 624] on div "Users" at bounding box center [957, 630] width 26 height 12
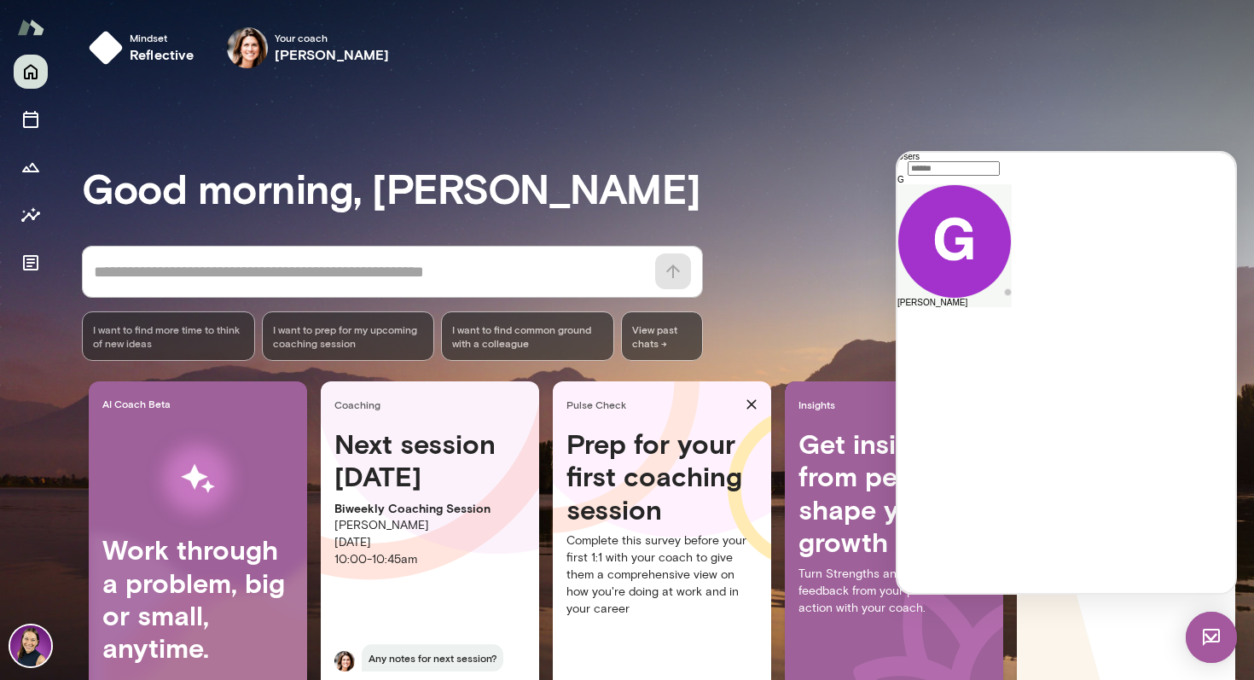
click at [1011, 307] on div "[PERSON_NAME]" at bounding box center [954, 303] width 114 height 9
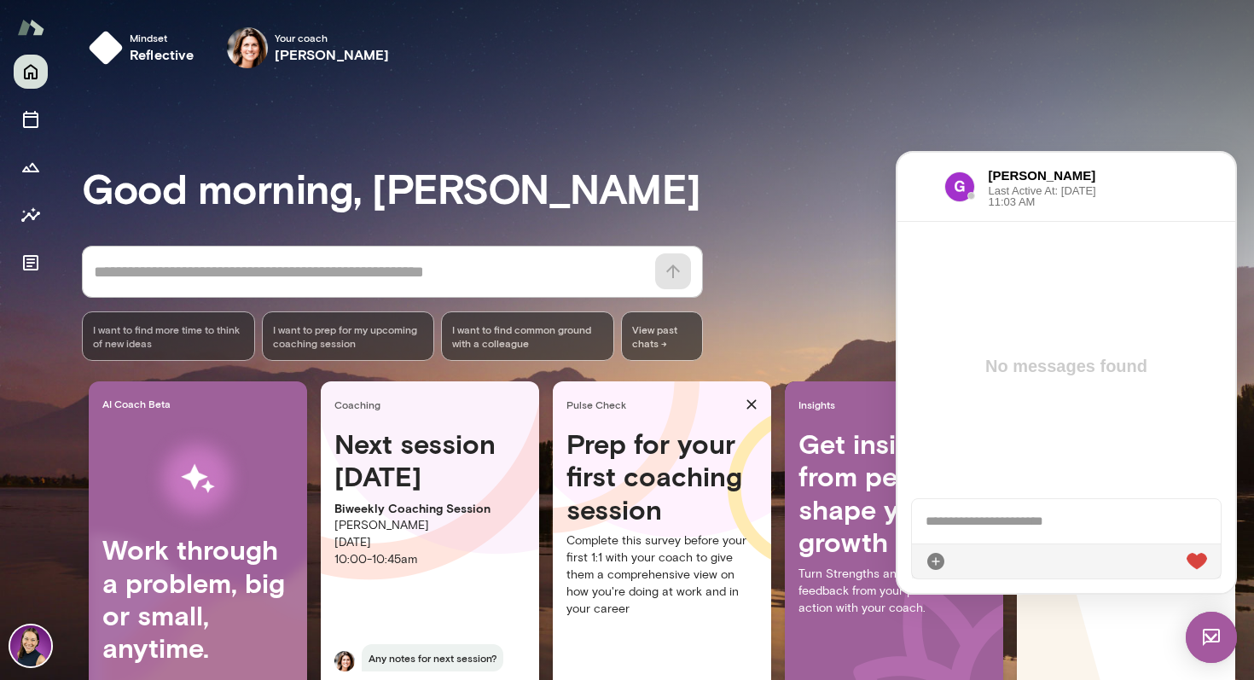
click at [1075, 167] on h6 "[PERSON_NAME]" at bounding box center [1055, 175] width 135 height 19
click at [1065, 95] on div "Mindset reflective Your coach [PERSON_NAME] Your coach [PERSON_NAME]" at bounding box center [657, 51] width 1192 height 102
